Goal: Transaction & Acquisition: Obtain resource

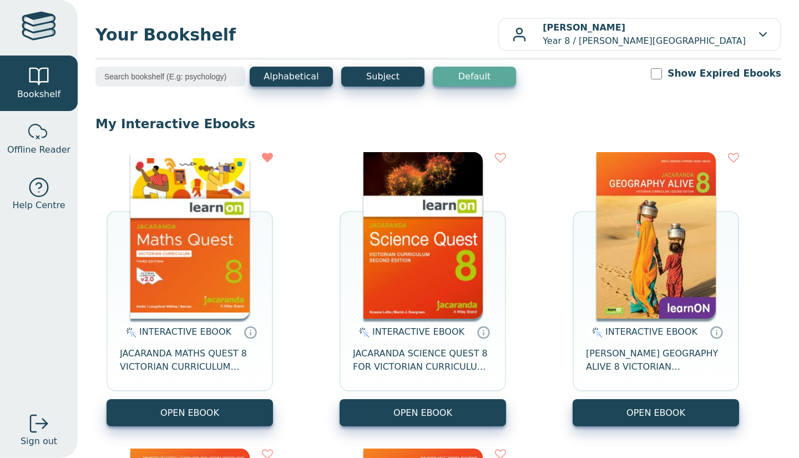
scroll to position [24, 0]
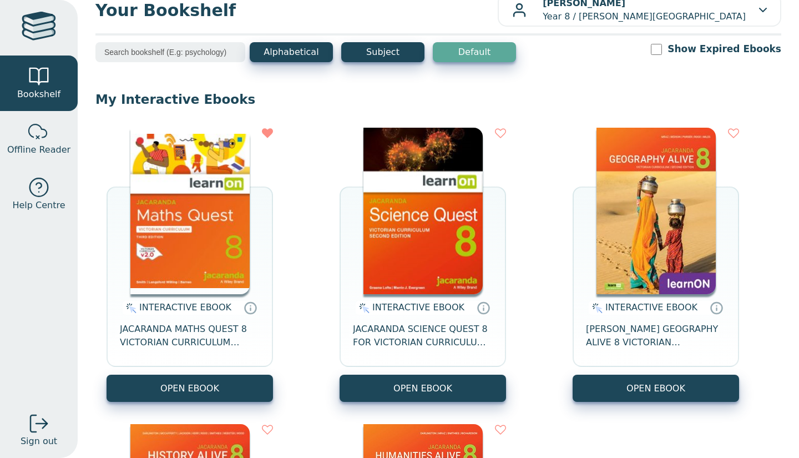
click at [618, 258] on img at bounding box center [656, 211] width 119 height 167
click at [455, 234] on img at bounding box center [423, 211] width 119 height 167
click at [646, 252] on img at bounding box center [656, 211] width 119 height 167
